Goal: Information Seeking & Learning: Learn about a topic

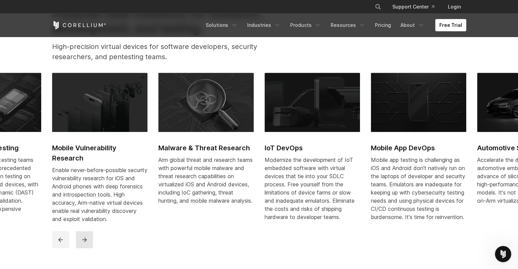
click at [83, 243] on icon "next" at bounding box center [84, 240] width 7 height 7
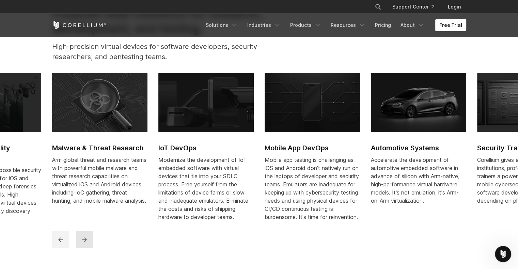
click at [83, 243] on icon "next" at bounding box center [84, 240] width 7 height 7
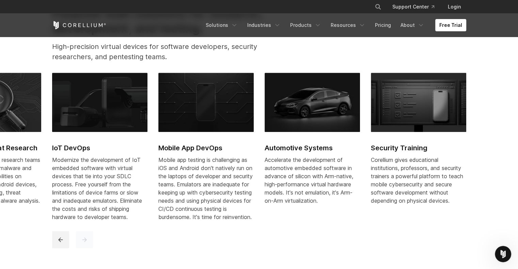
click at [83, 243] on icon "next" at bounding box center [84, 240] width 7 height 7
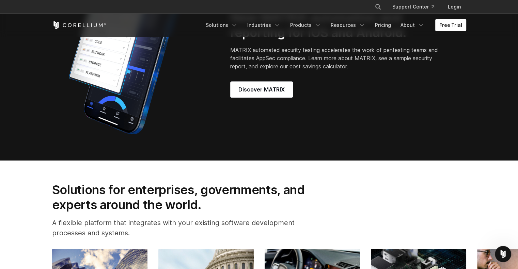
scroll to position [647, 0]
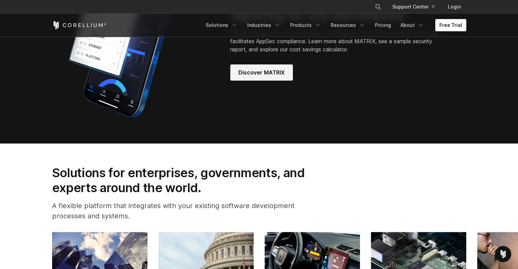
click at [257, 77] on span "Discover MATRIX" at bounding box center [261, 72] width 46 height 8
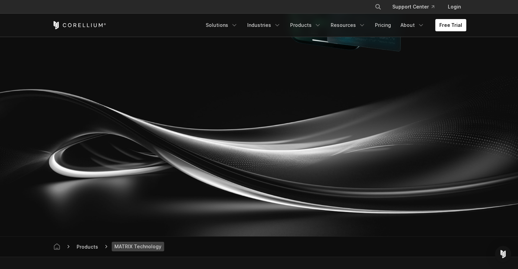
scroll to position [2296, 0]
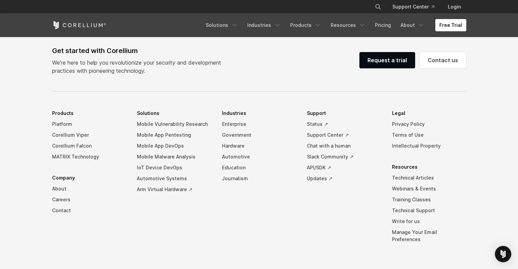
scroll to position [1560, 0]
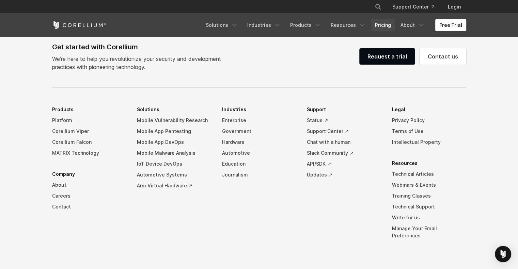
click at [390, 21] on link "Pricing" at bounding box center [383, 25] width 24 height 12
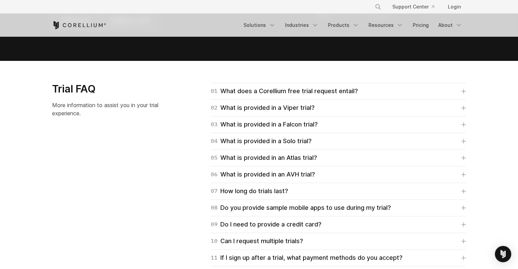
scroll to position [943, 0]
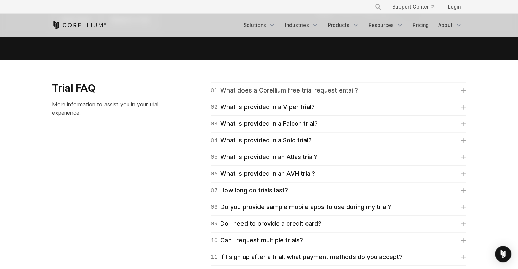
click at [326, 91] on div "01 What does a Corellium free trial request entail?" at bounding box center [284, 91] width 147 height 10
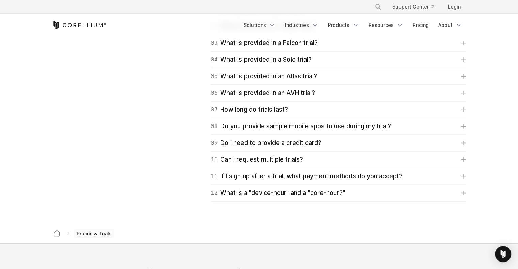
scroll to position [1083, 0]
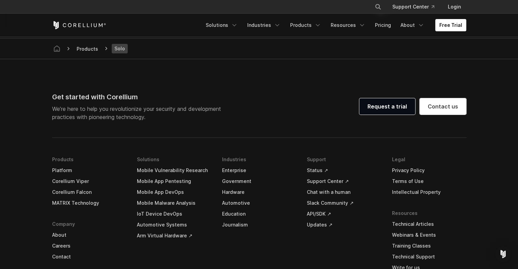
scroll to position [1368, 0]
